Goal: Task Accomplishment & Management: Use online tool/utility

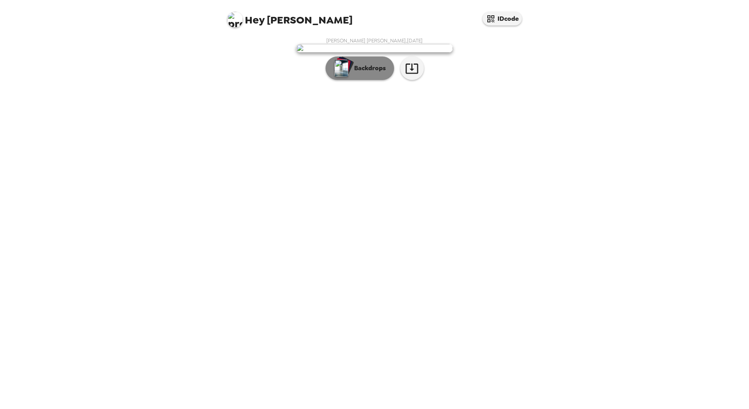
click at [370, 73] on p "Backdrops" at bounding box center [368, 67] width 36 height 9
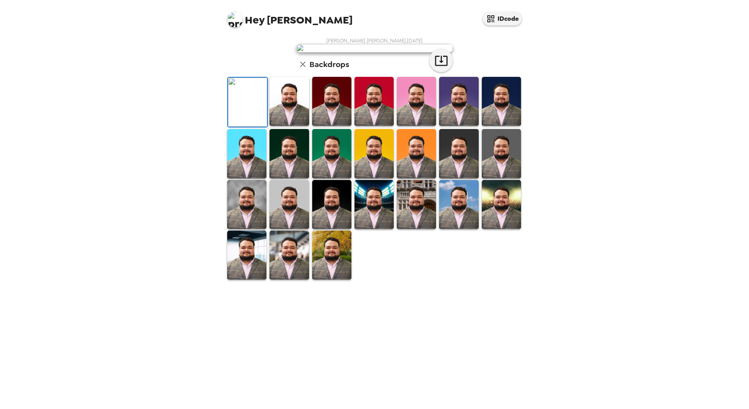
scroll to position [67, 0]
drag, startPoint x: 294, startPoint y: 369, endPoint x: 275, endPoint y: 372, distance: 19.3
click at [294, 279] on img at bounding box center [289, 254] width 39 height 49
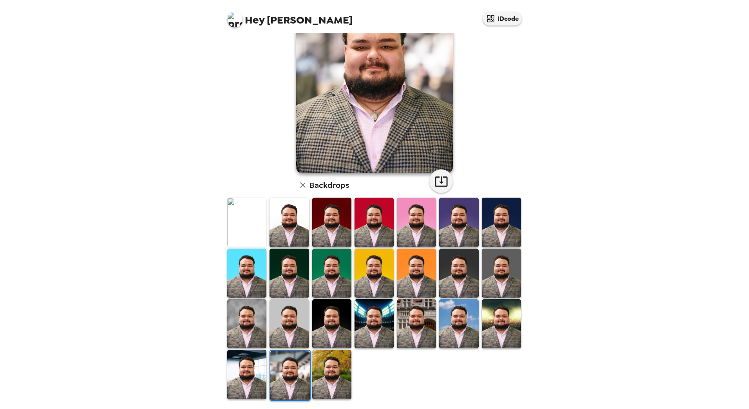
click at [253, 372] on img at bounding box center [246, 374] width 39 height 49
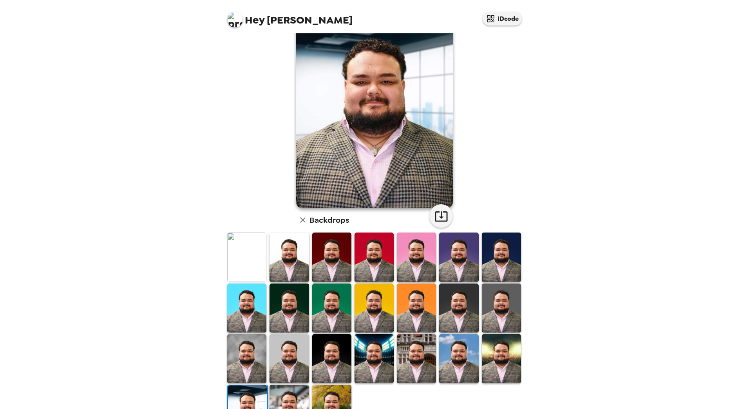
scroll to position [0, 0]
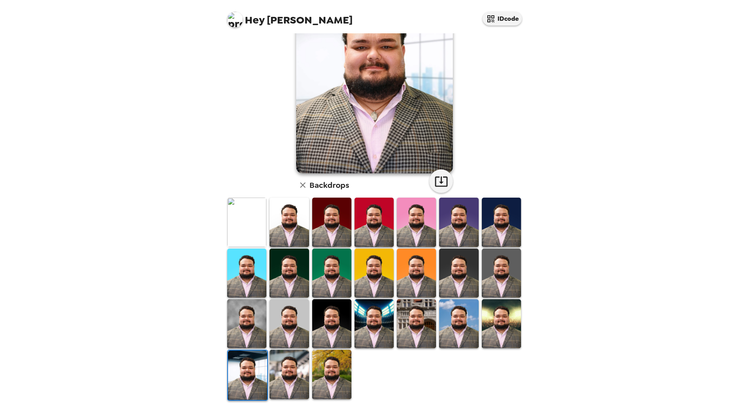
click at [482, 326] on img at bounding box center [501, 323] width 39 height 49
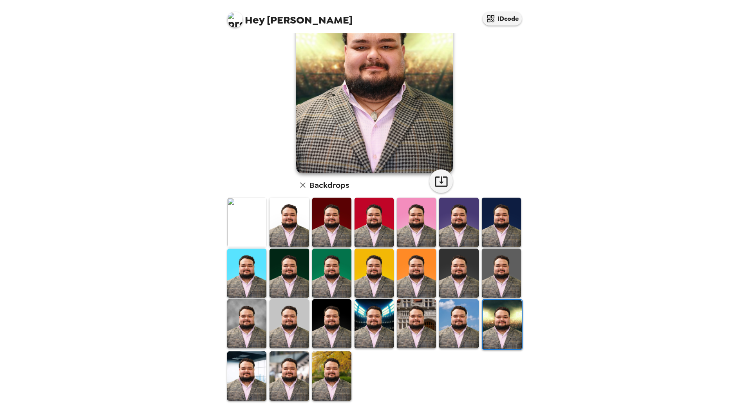
click at [440, 317] on img at bounding box center [458, 323] width 39 height 49
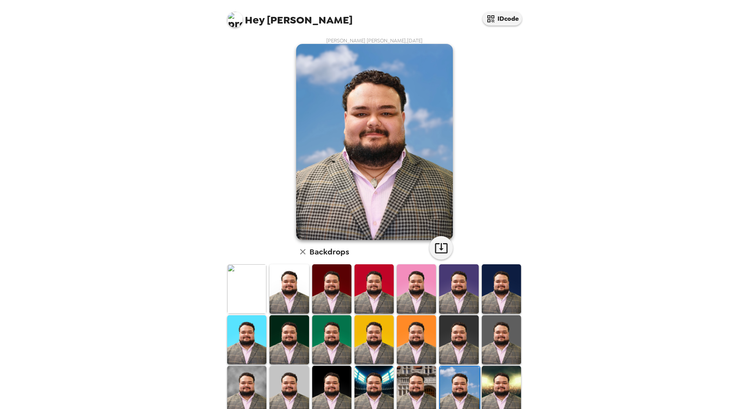
click at [494, 340] on img at bounding box center [501, 339] width 39 height 49
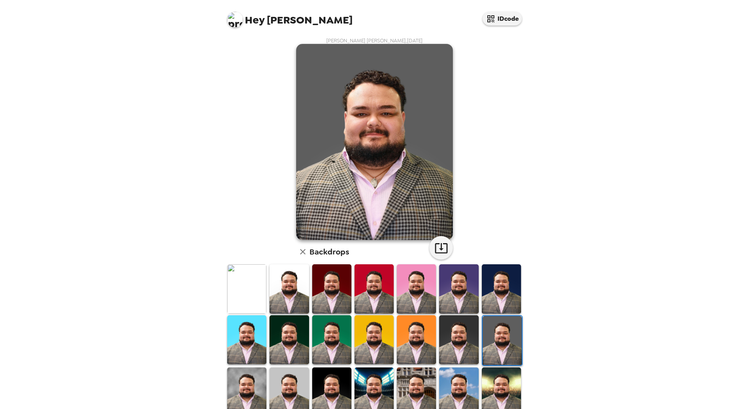
click at [445, 344] on img at bounding box center [458, 339] width 39 height 49
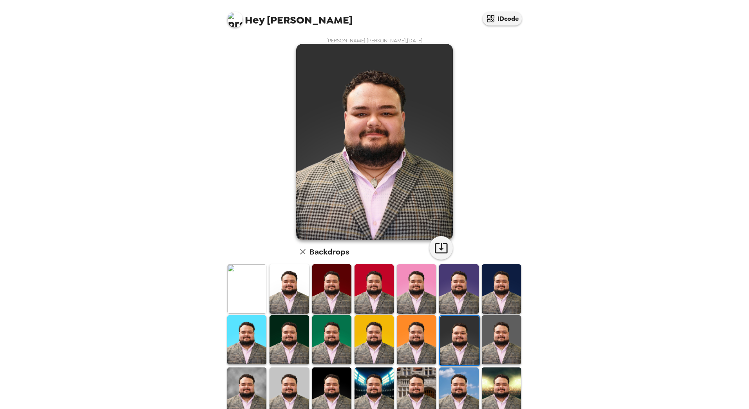
click at [416, 338] on img at bounding box center [416, 339] width 39 height 49
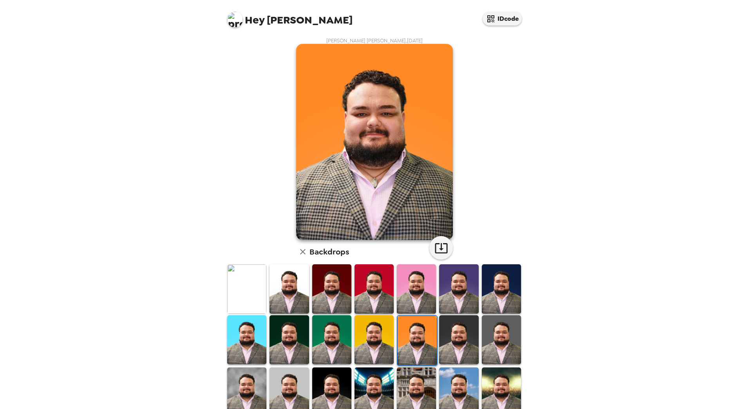
click at [377, 344] on img at bounding box center [374, 339] width 39 height 49
